Goal: Information Seeking & Learning: Learn about a topic

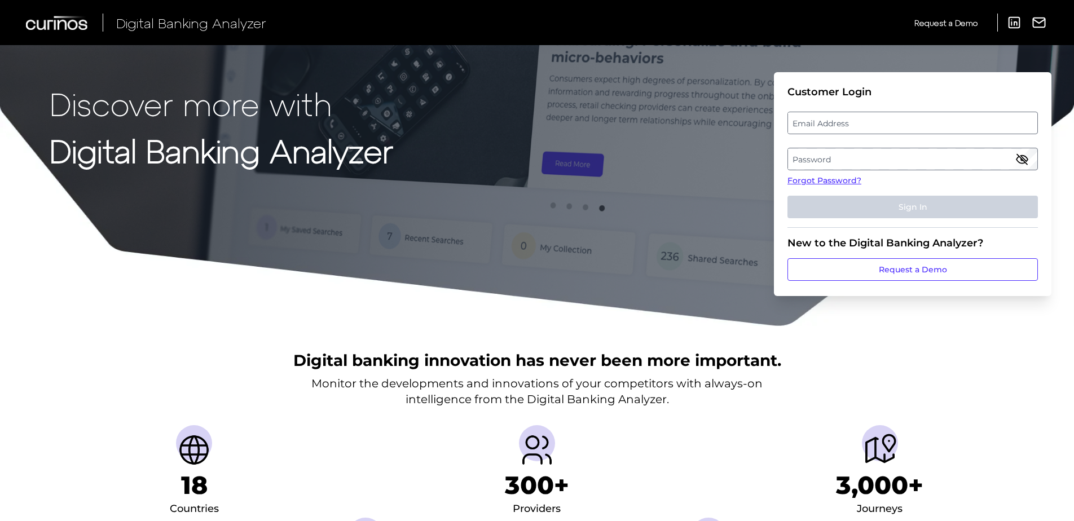
click at [906, 118] on label "Email Address" at bounding box center [912, 123] width 249 height 20
click at [906, 118] on input "email" at bounding box center [912, 123] width 250 height 23
type input "[PERSON_NAME][EMAIL_ADDRESS][PERSON_NAME][DOMAIN_NAME]"
click at [889, 161] on label "Password" at bounding box center [912, 159] width 249 height 20
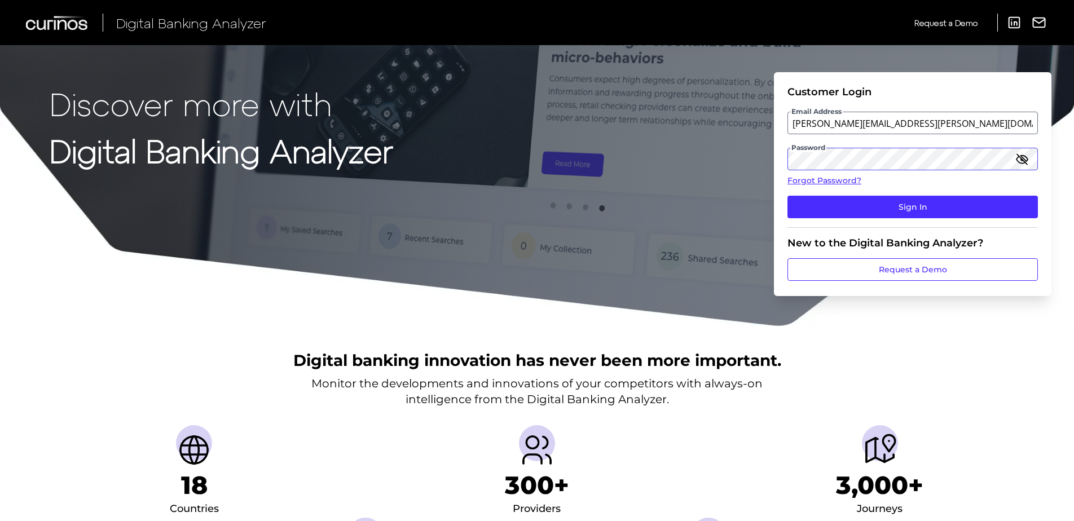
click at [787, 196] on button "Sign In" at bounding box center [912, 207] width 250 height 23
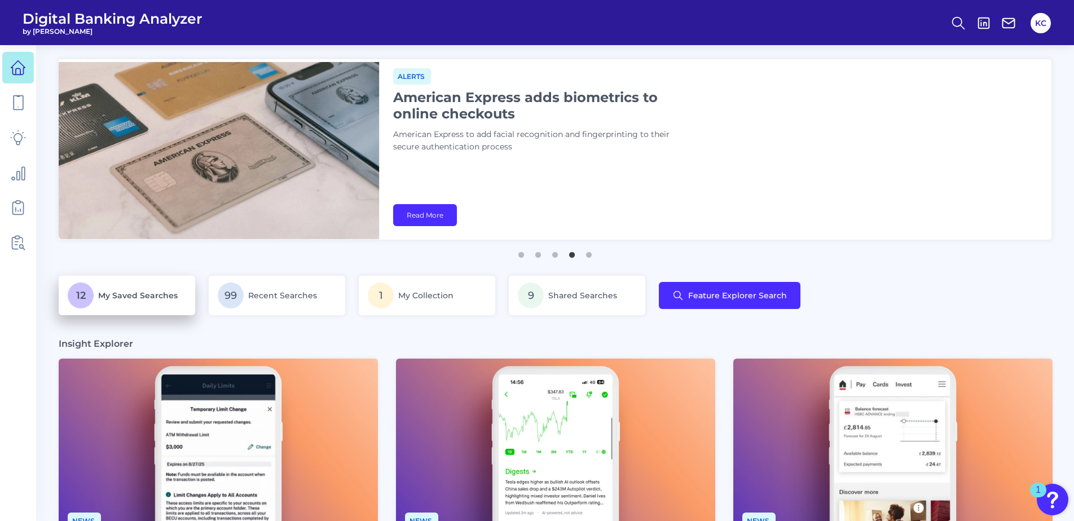
click at [138, 294] on span "My Saved Searches" at bounding box center [138, 295] width 80 height 10
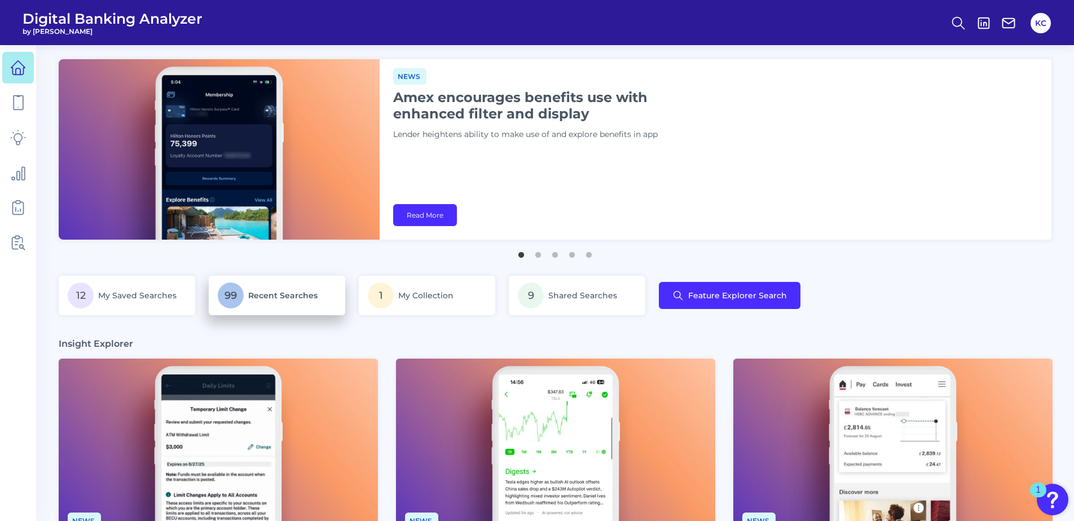
click at [279, 297] on span "Recent Searches" at bounding box center [282, 295] width 69 height 10
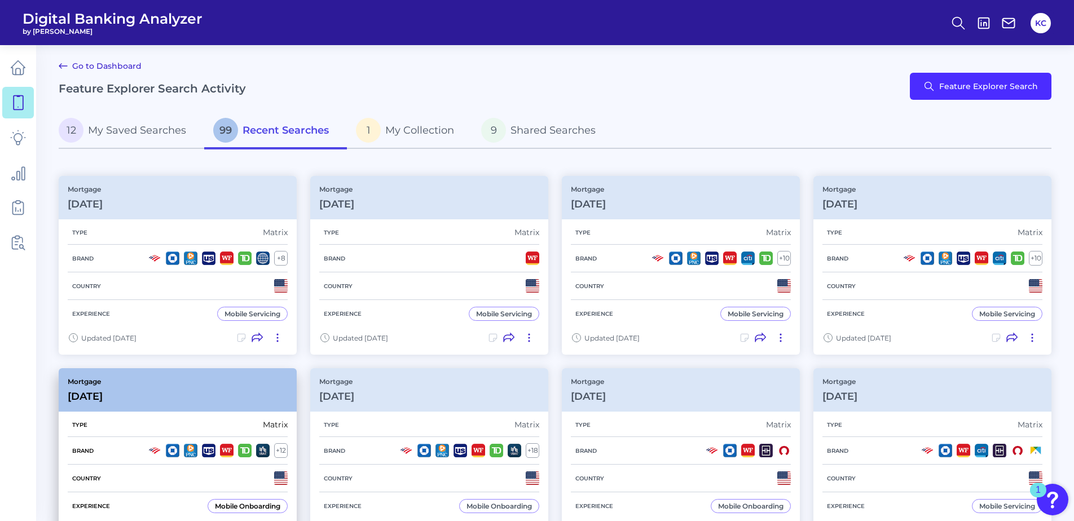
click at [187, 480] on div "Country" at bounding box center [178, 479] width 220 height 28
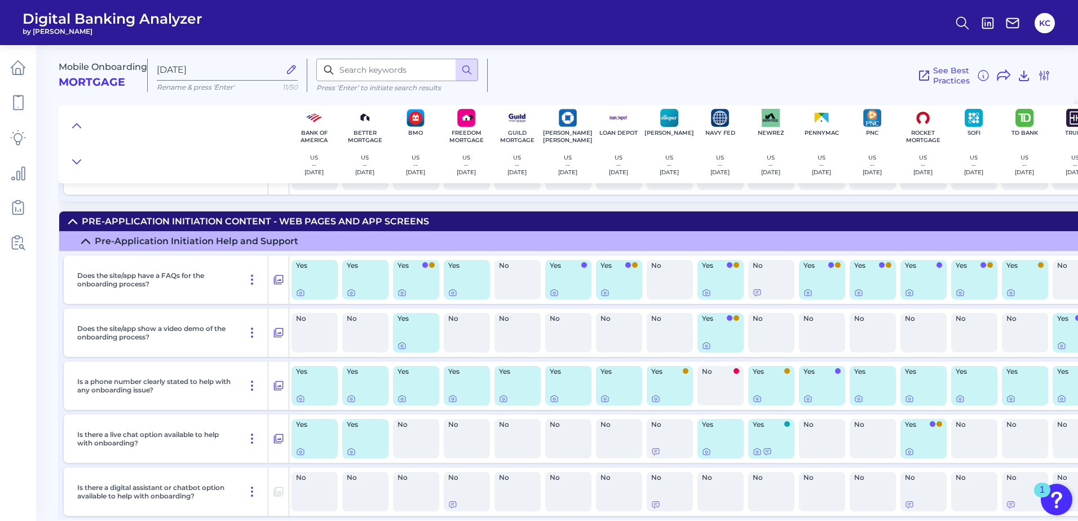
scroll to position [1579, 0]
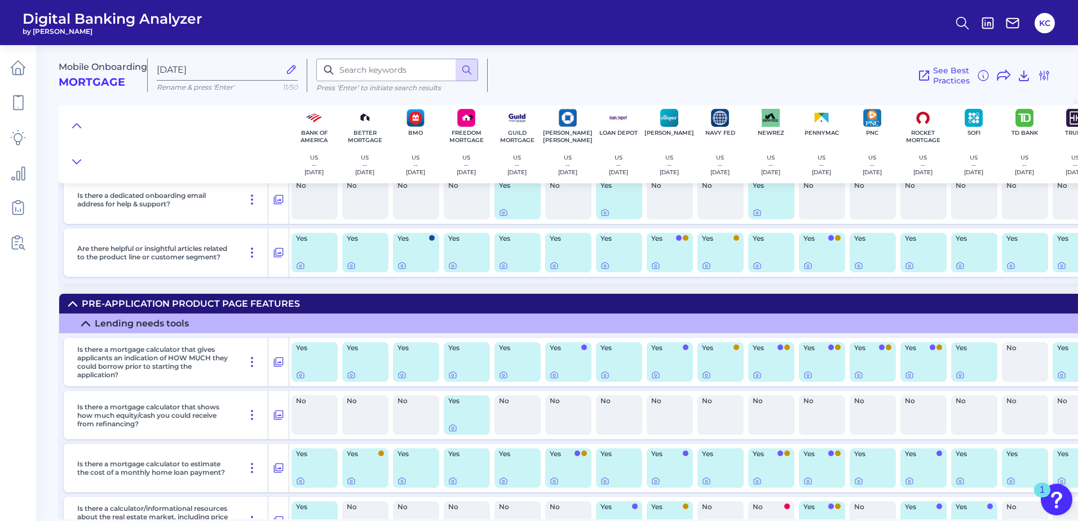
click at [76, 303] on icon at bounding box center [72, 303] width 9 height 9
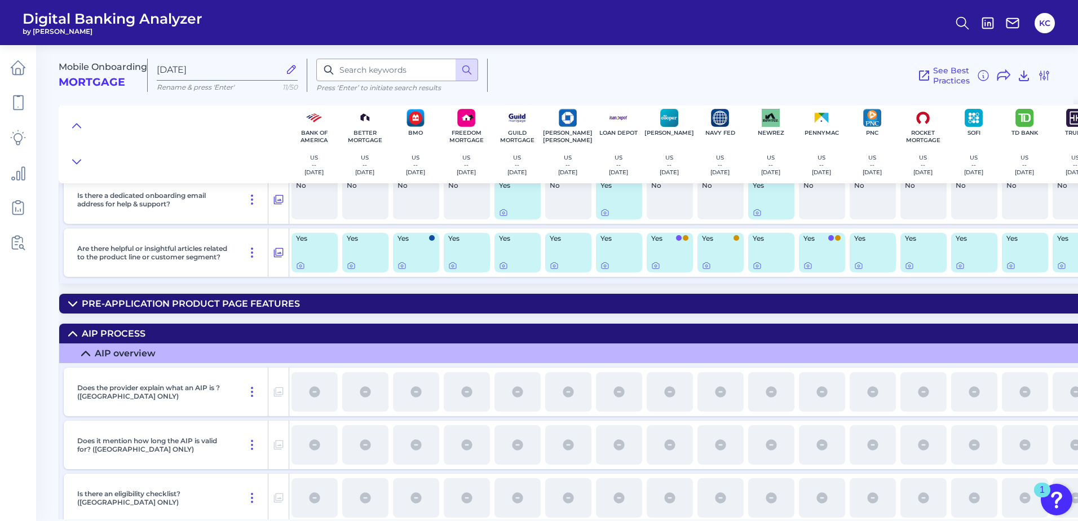
click at [75, 327] on summary "AIP Process" at bounding box center [656, 334] width 1195 height 20
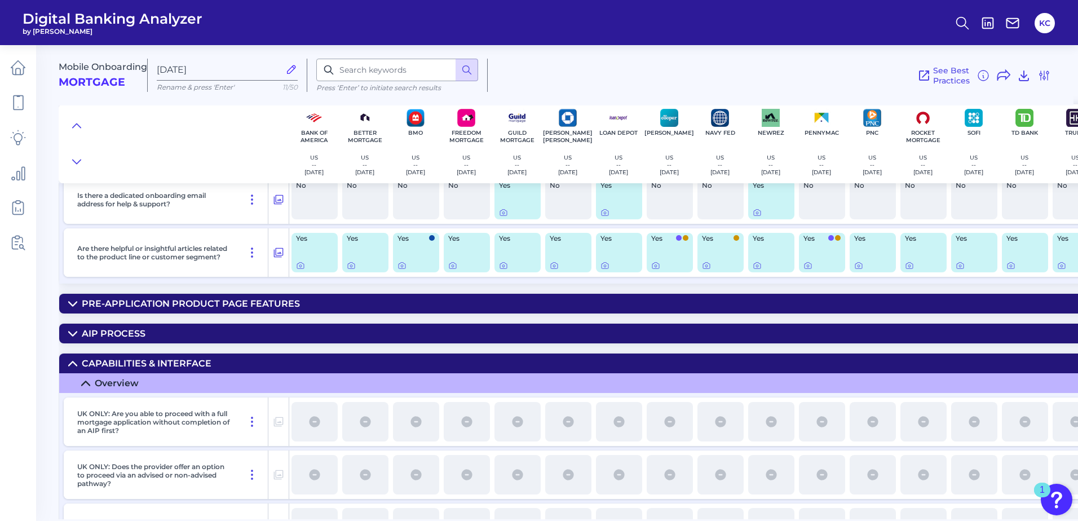
click at [72, 359] on icon at bounding box center [72, 363] width 9 height 9
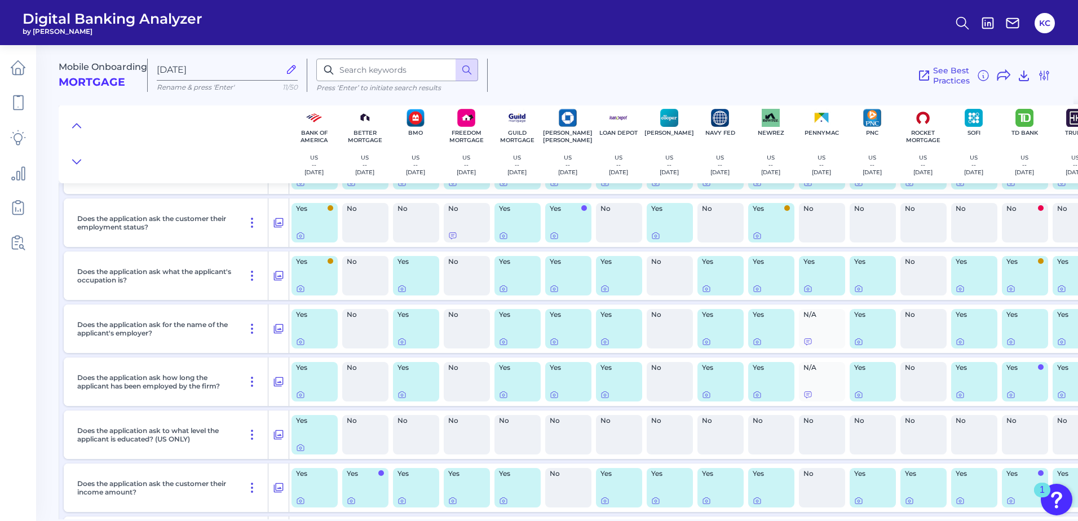
scroll to position [1692, 0]
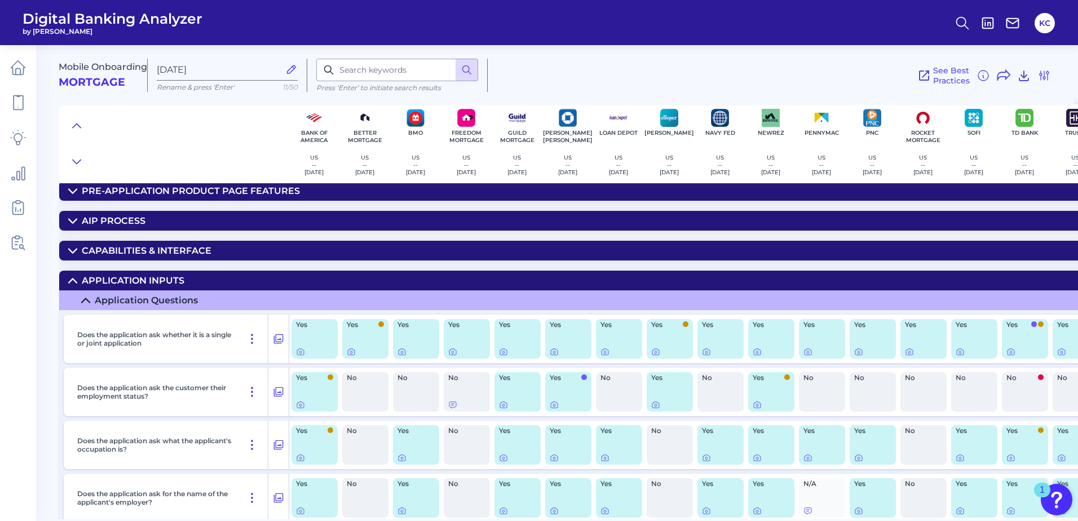
click at [67, 276] on summary "Application inputs" at bounding box center [656, 281] width 1195 height 20
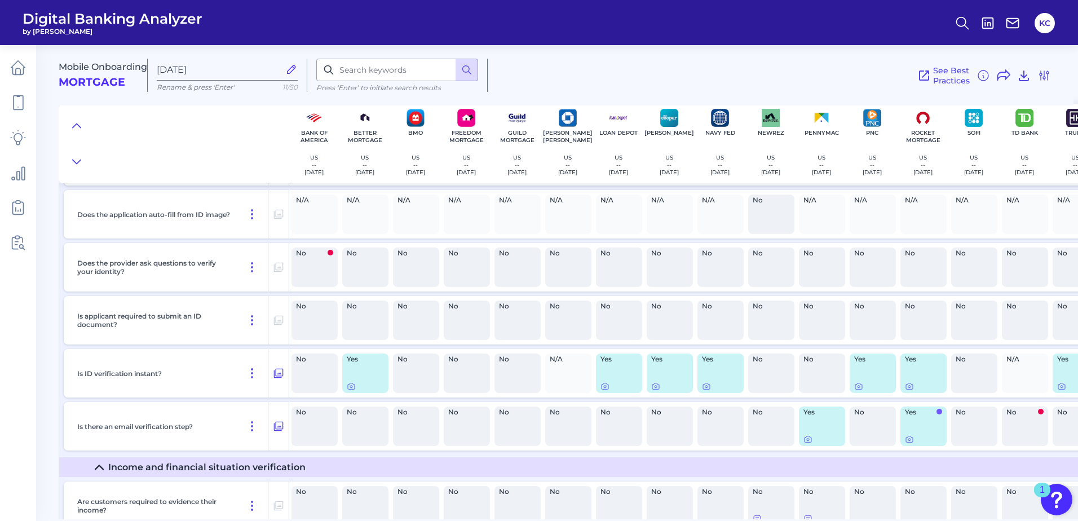
scroll to position [3441, 0]
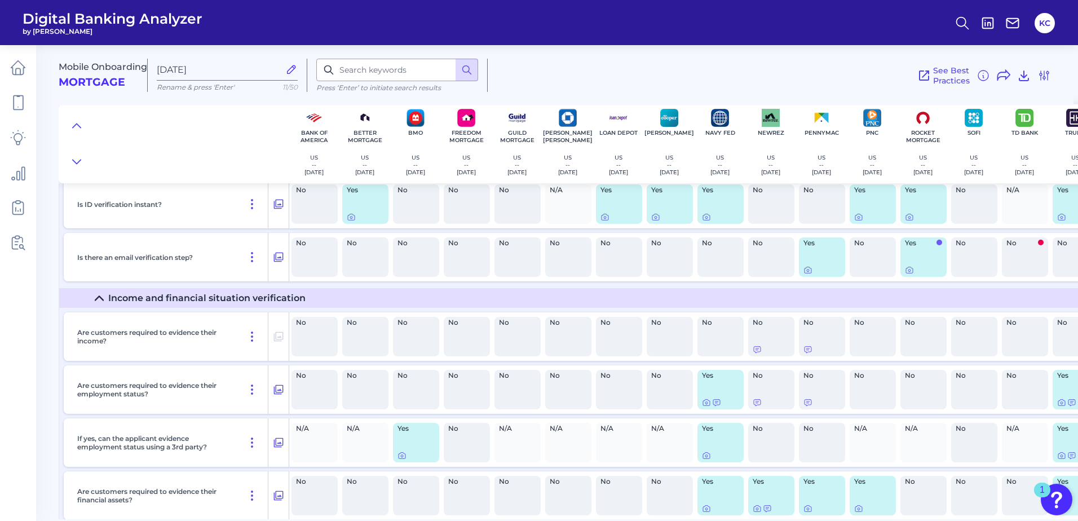
click at [92, 296] on summary "Income and financial situation verification" at bounding box center [656, 298] width 1195 height 20
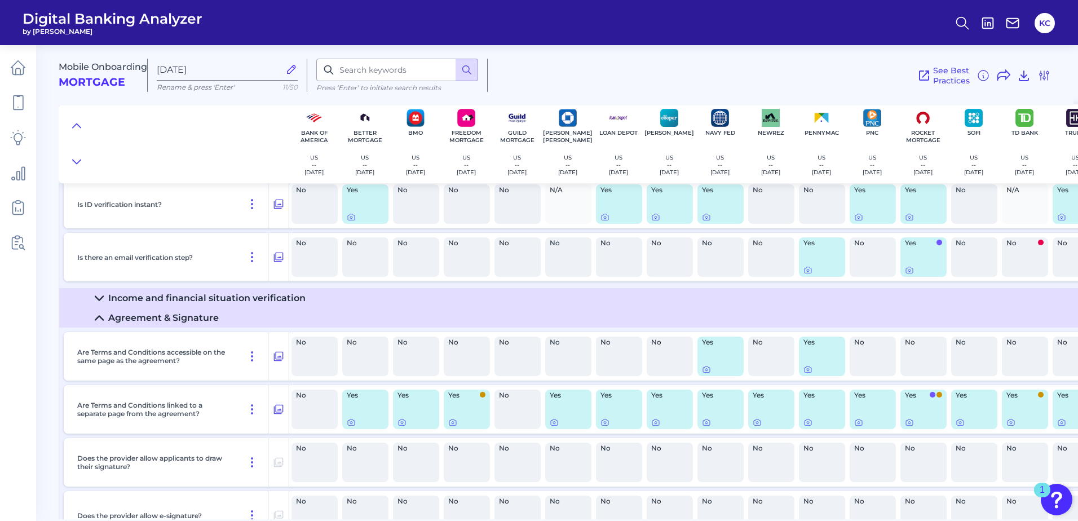
click at [102, 315] on icon at bounding box center [99, 318] width 9 height 9
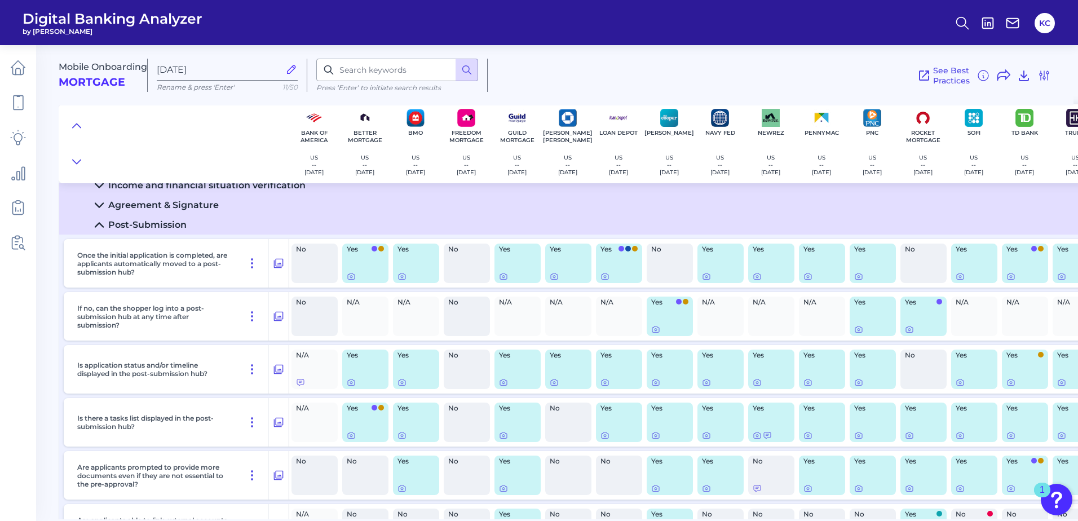
scroll to position [3553, 185]
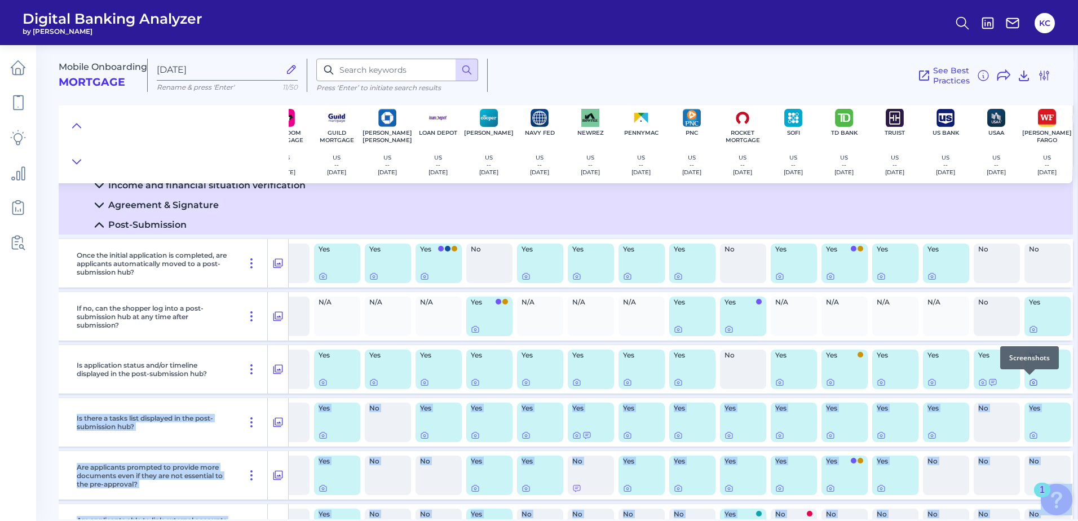
click at [1031, 381] on body "Digital Banking Analyzer by Curinos KC Mobile Onboarding Mortgage Mar 17 2025 R…" at bounding box center [539, 260] width 1078 height 521
click at [1029, 382] on icon at bounding box center [1033, 382] width 9 height 9
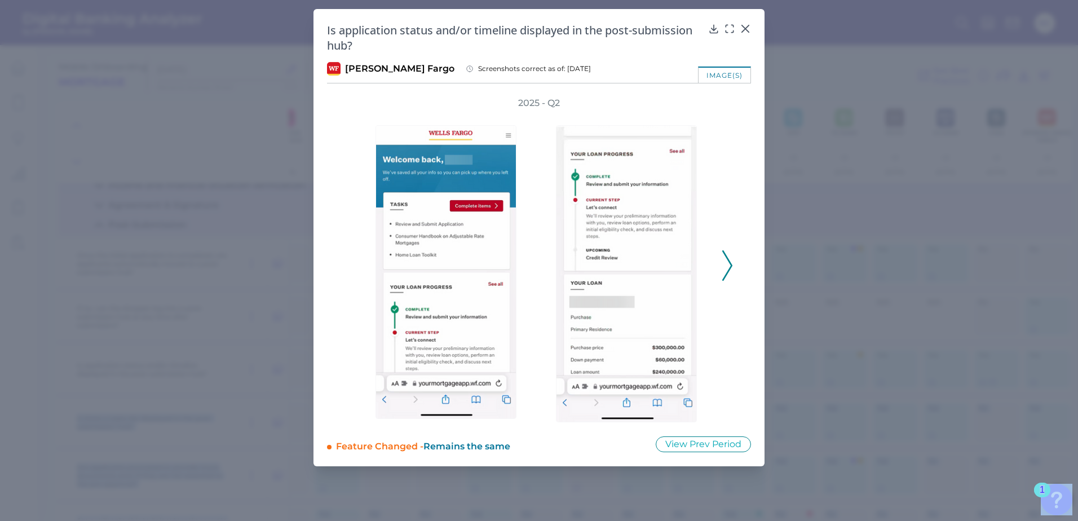
click at [724, 268] on icon at bounding box center [728, 265] width 10 height 30
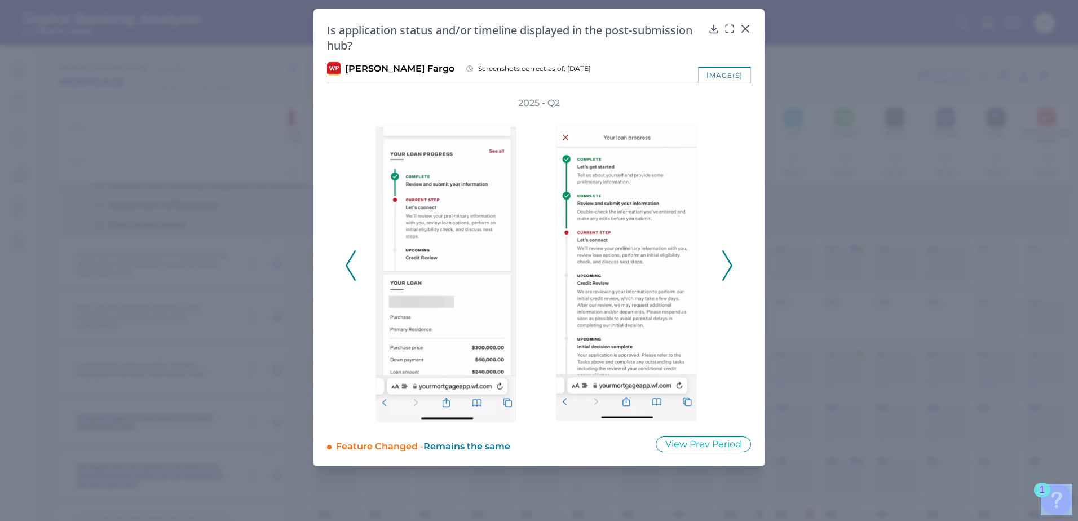
click at [723, 268] on icon at bounding box center [728, 265] width 10 height 30
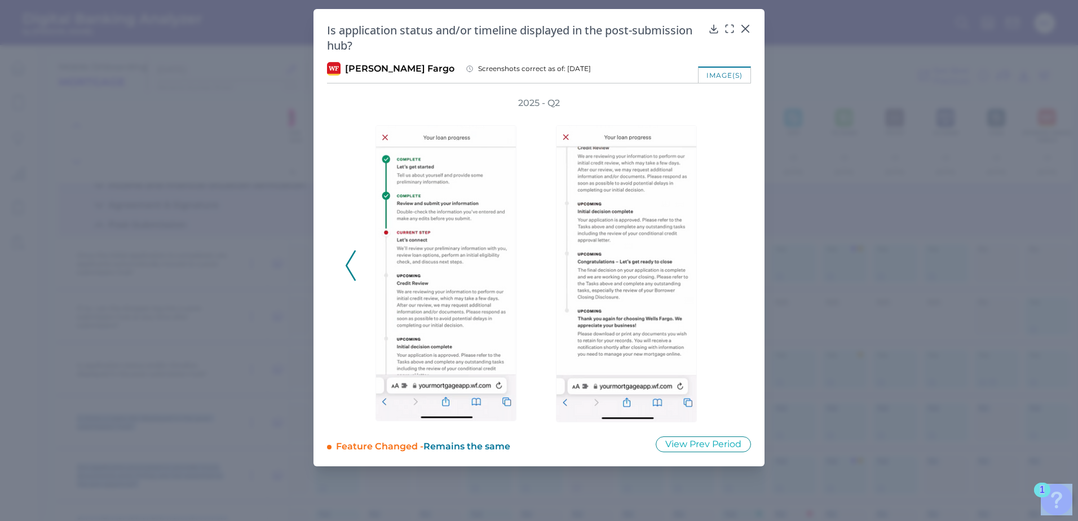
click at [726, 267] on div "2025 - Q2" at bounding box center [539, 259] width 388 height 325
click at [745, 34] on div at bounding box center [745, 36] width 11 height 11
click at [746, 30] on icon at bounding box center [745, 28] width 11 height 11
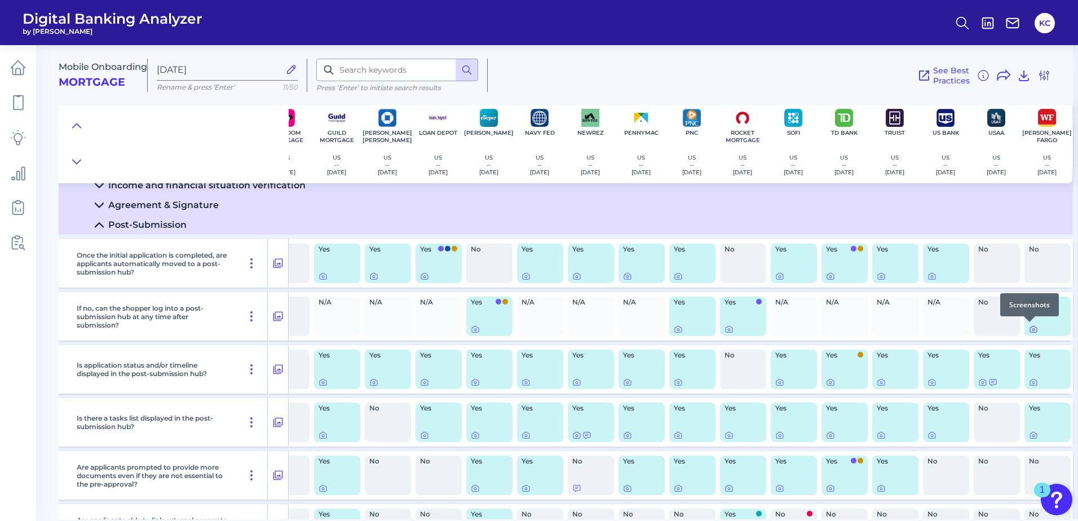
click at [1031, 329] on icon at bounding box center [1033, 329] width 9 height 9
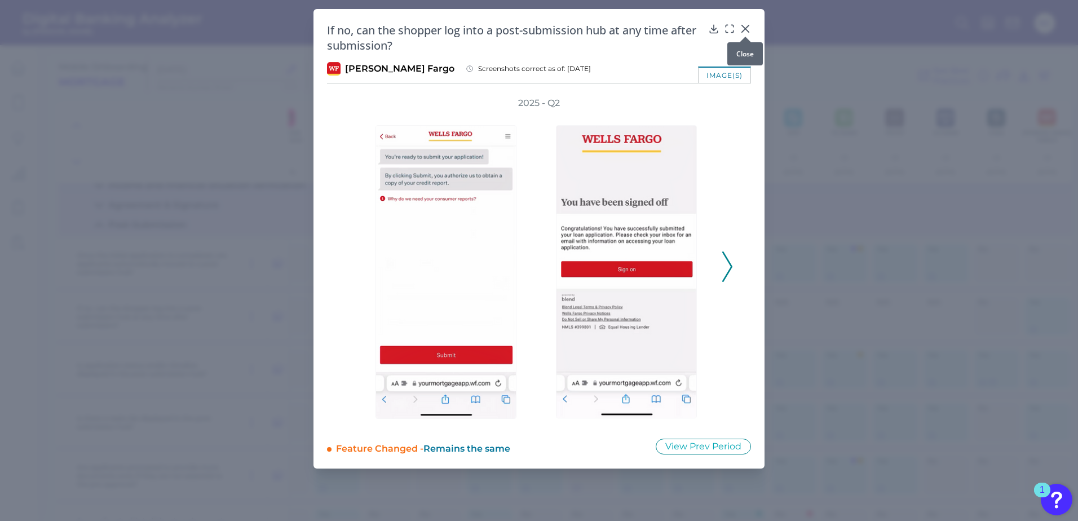
click at [747, 29] on icon at bounding box center [745, 28] width 11 height 11
